Goal: Share content: Share content

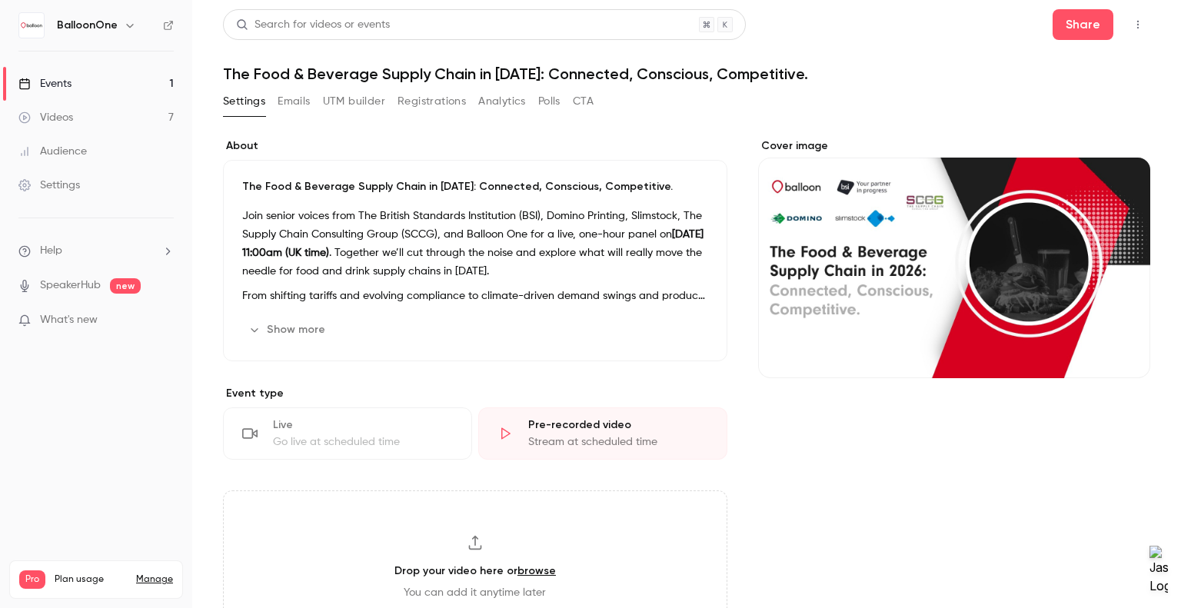
click at [50, 80] on div "Events" at bounding box center [44, 83] width 53 height 15
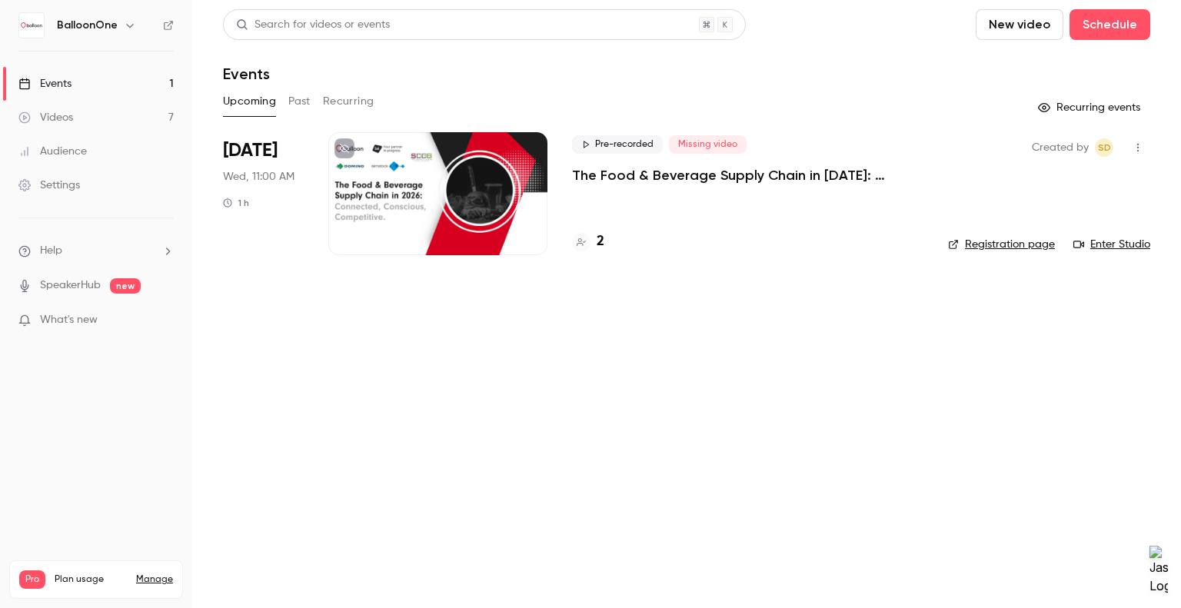
click at [586, 197] on div "Pre-recorded Missing video The Food & Beverage Supply Chain in [DATE]: Connecte…" at bounding box center [747, 193] width 351 height 123
click at [595, 179] on p "The Food & Beverage Supply Chain in [DATE]: Connected, Conscious, Competitive." at bounding box center [747, 175] width 351 height 18
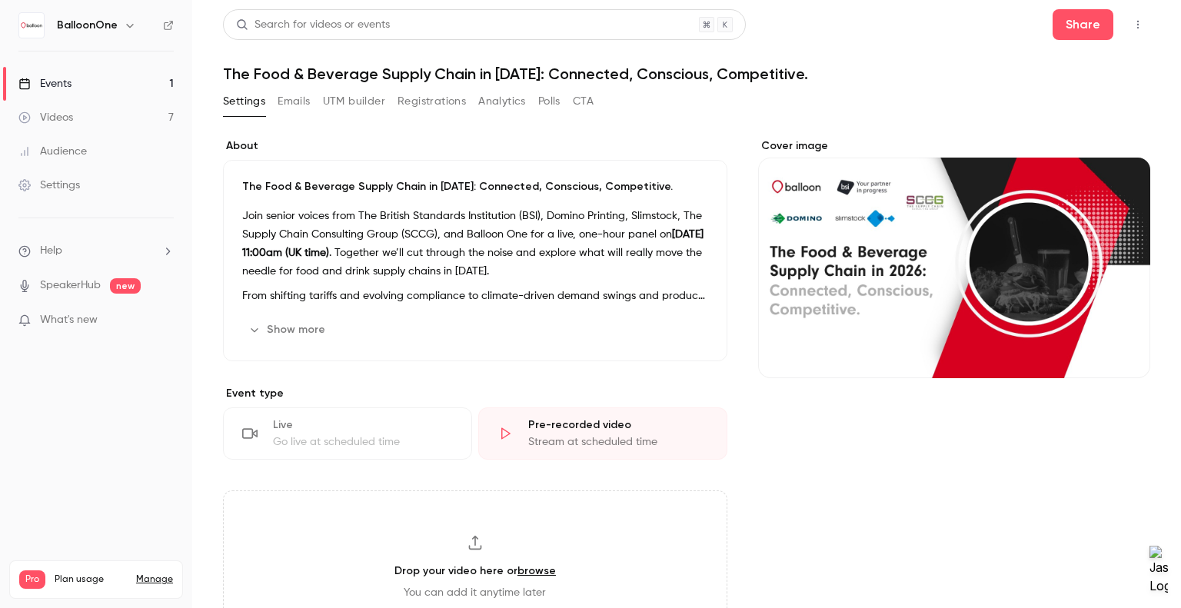
click at [433, 103] on button "Registrations" at bounding box center [431, 101] width 68 height 25
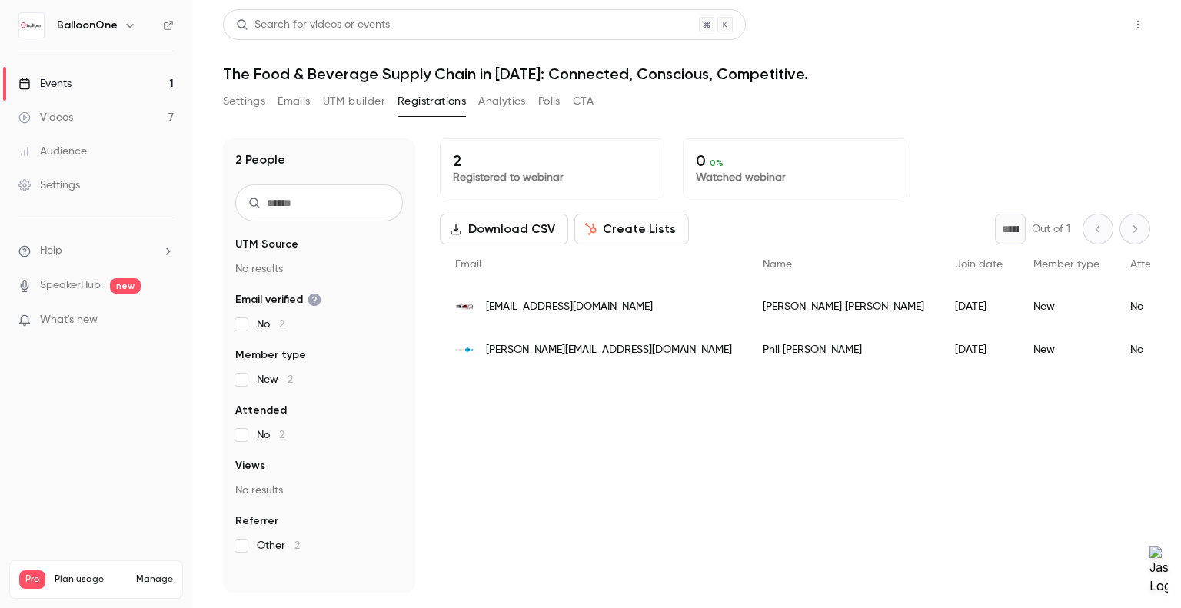
click at [1077, 25] on button "Share" at bounding box center [1082, 24] width 61 height 31
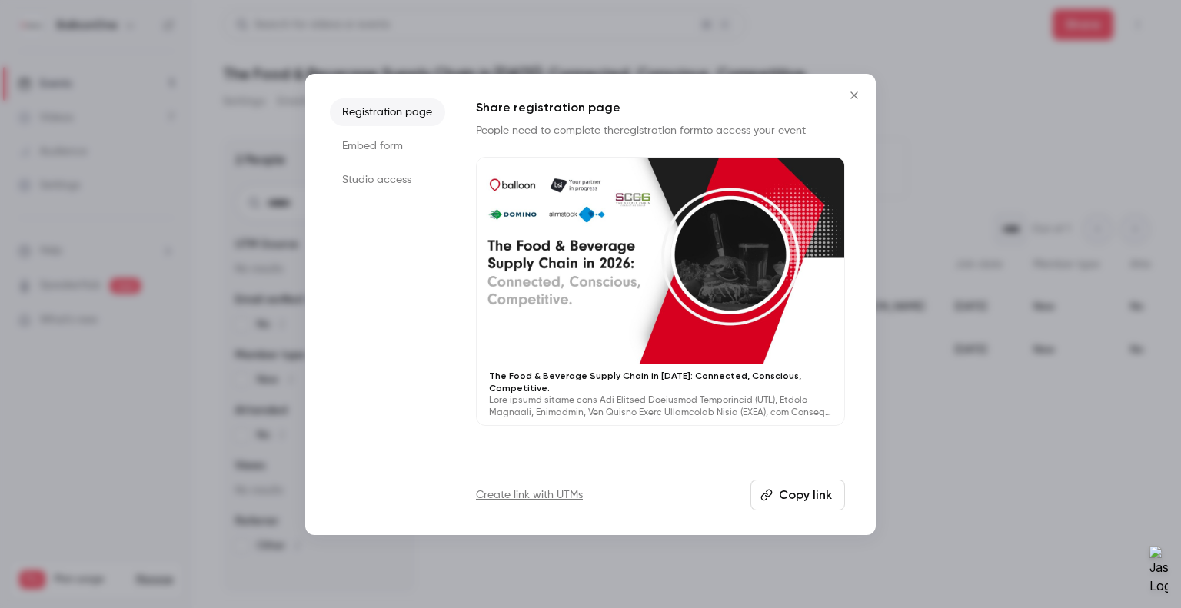
click at [798, 492] on button "Copy link" at bounding box center [797, 495] width 95 height 31
